Goal: Task Accomplishment & Management: Manage account settings

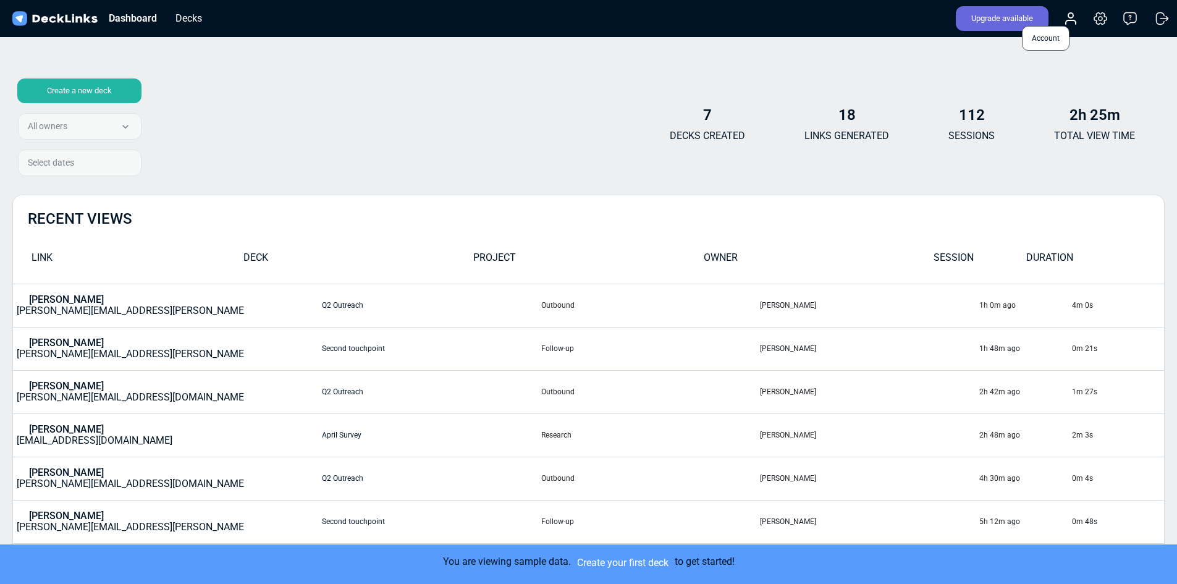
click at [1069, 22] on icon at bounding box center [1071, 22] width 10 height 4
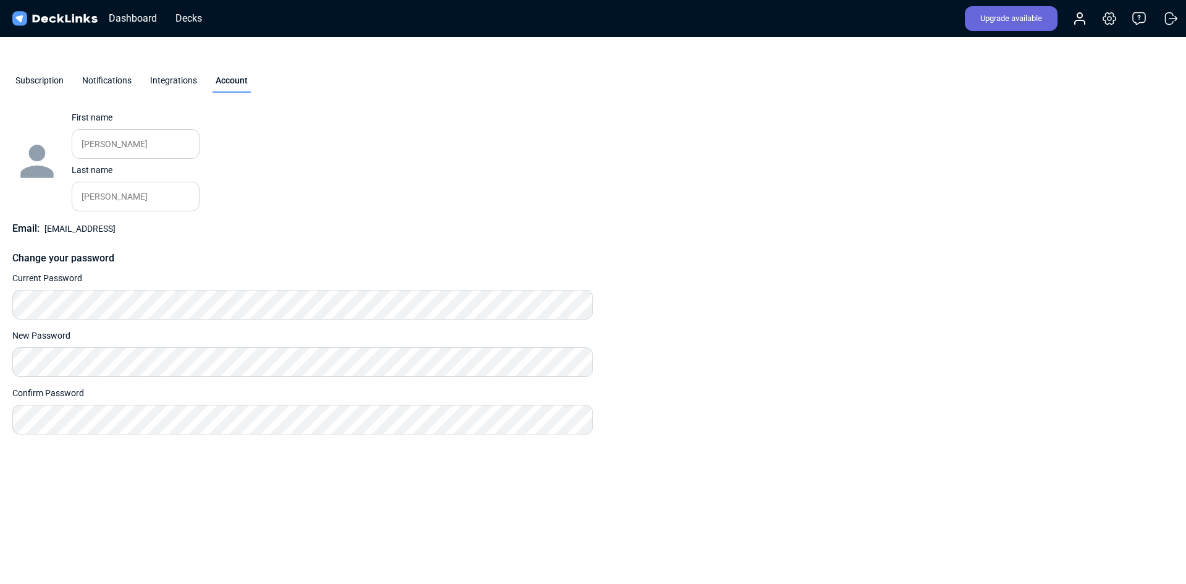
click at [405, 69] on div "Subscription Notifications Integrations Account" at bounding box center [593, 84] width 1186 height 56
click at [138, 18] on div "Dashboard" at bounding box center [133, 18] width 61 height 15
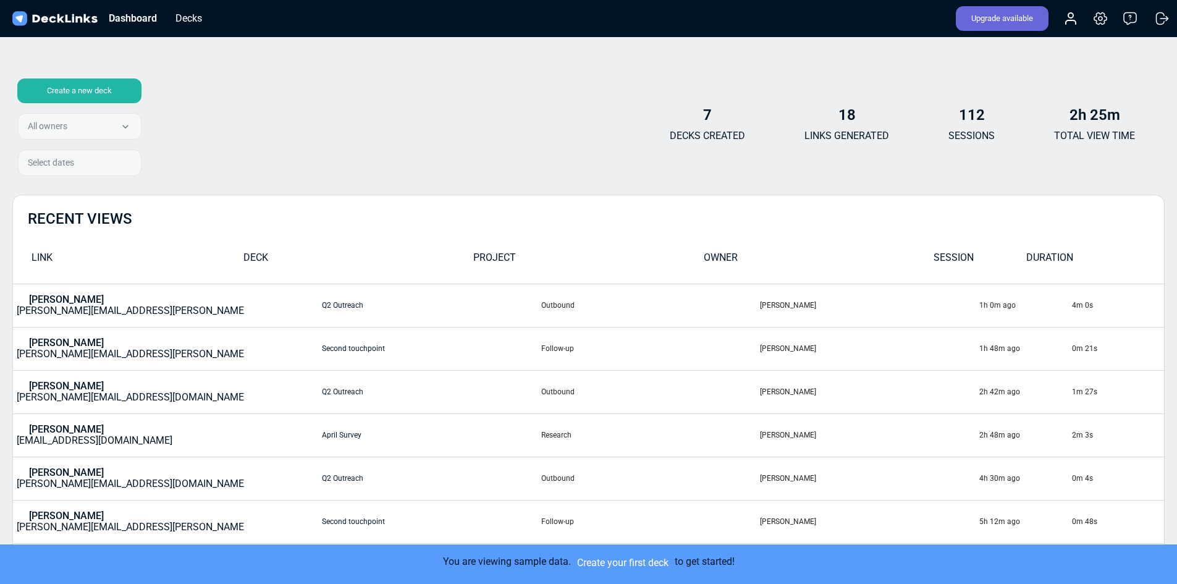
click at [1075, 27] on div "Upgrade available Account Settings & billing Help Logout" at bounding box center [1058, 18] width 229 height 27
click at [1075, 17] on icon at bounding box center [1070, 18] width 15 height 15
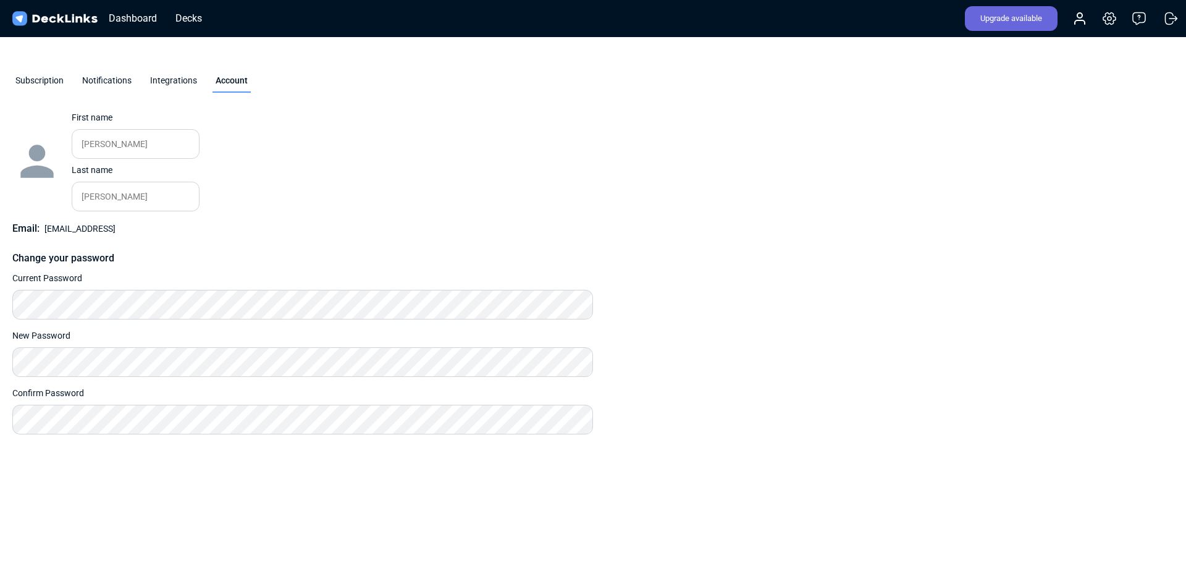
click at [166, 74] on div "Integrations" at bounding box center [173, 83] width 53 height 19
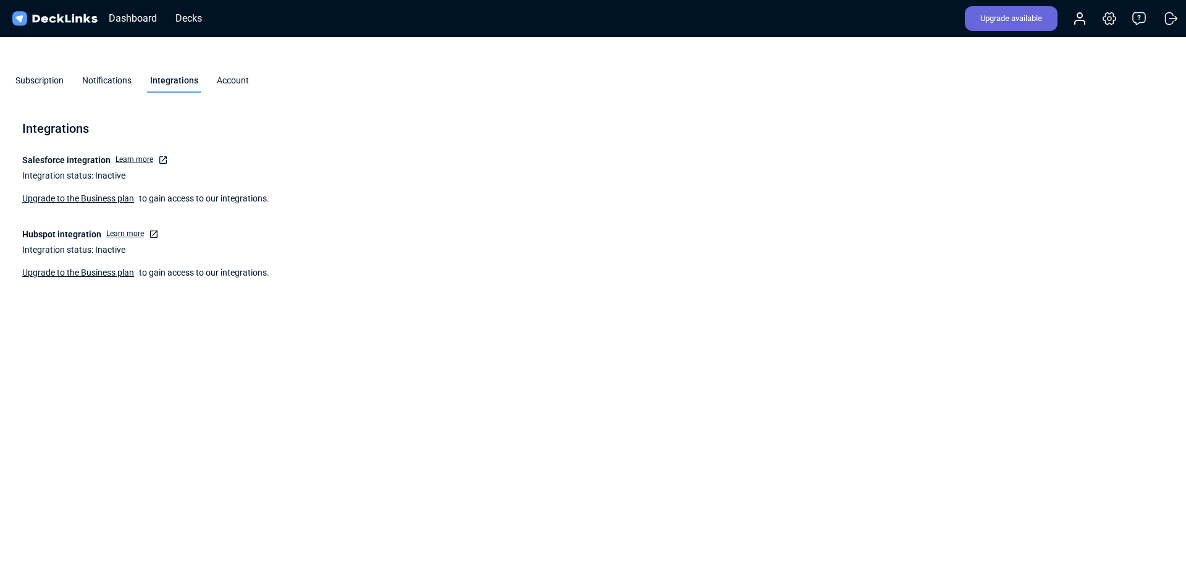
click at [107, 74] on div "Notifications" at bounding box center [107, 83] width 56 height 19
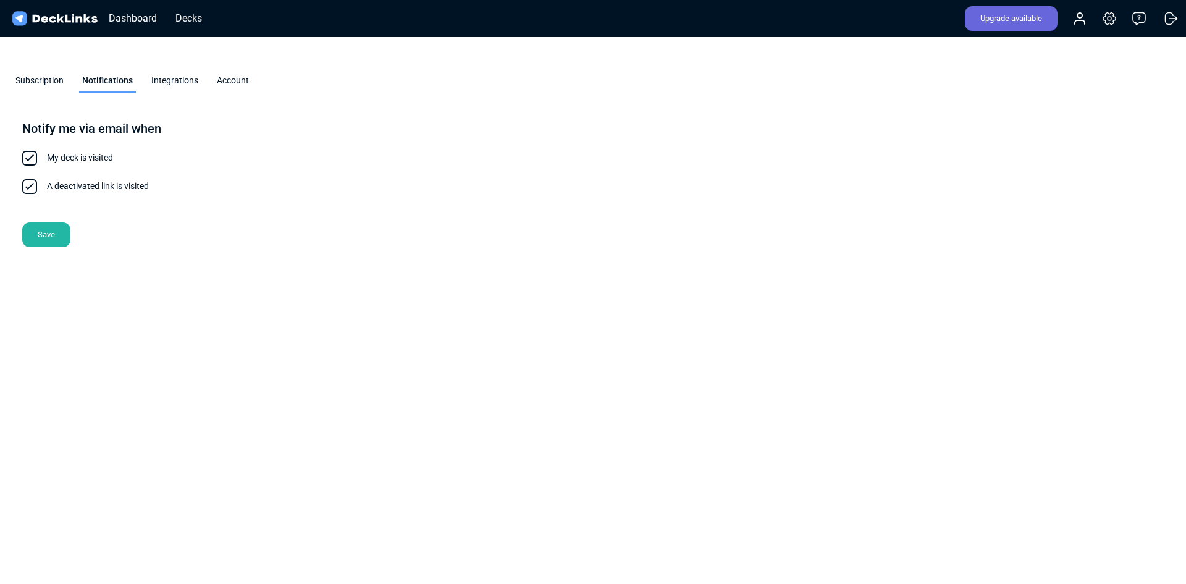
click at [42, 74] on div "Subscription" at bounding box center [39, 83] width 54 height 19
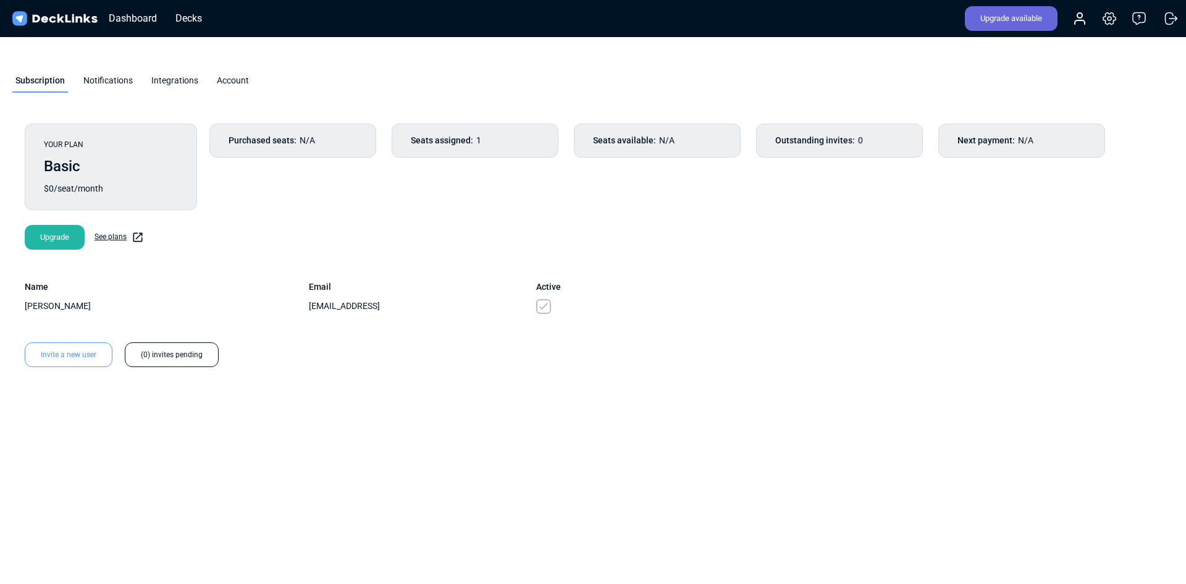
click at [289, 198] on div "YOUR PLAN Basic $0/seat/month Purchased seats: N/A Seats assigned: 1 Seats avai…" at bounding box center [593, 245] width 1162 height 268
click at [1083, 27] on div "Upgrade available Account Settings & billing Help Logout" at bounding box center [1067, 18] width 229 height 27
click at [1083, 23] on icon at bounding box center [1080, 22] width 10 height 4
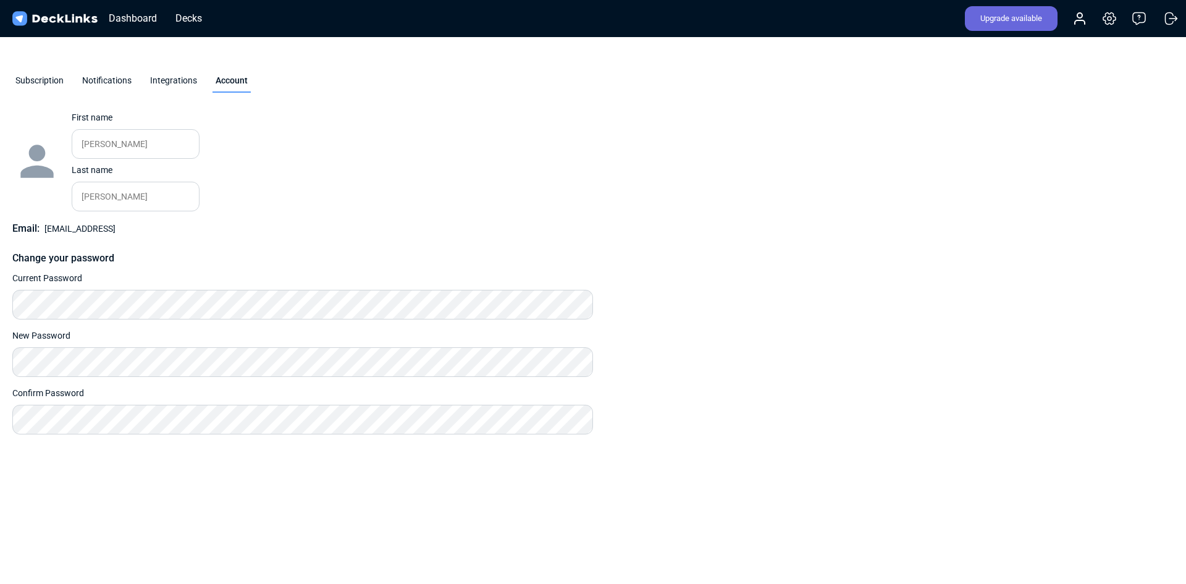
click at [289, 458] on div "YOUR PLAN Basic $0/seat/month Purchased seats: N/A Seats assigned: 1 Seats avai…" at bounding box center [593, 324] width 1186 height 426
click at [141, 251] on div "Change your password" at bounding box center [302, 258] width 581 height 15
click at [157, 223] on div "Change photo First name [PERSON_NAME] Please enter your first name. Last name […" at bounding box center [302, 272] width 581 height 323
click at [676, 260] on div "Change photo First name [PERSON_NAME] Please enter your first name. Last name […" at bounding box center [593, 272] width 1162 height 323
click at [454, 111] on div "Change photo First name [PERSON_NAME] Please enter your first name. Last name […" at bounding box center [302, 161] width 581 height 100
